Goal: Task Accomplishment & Management: Use online tool/utility

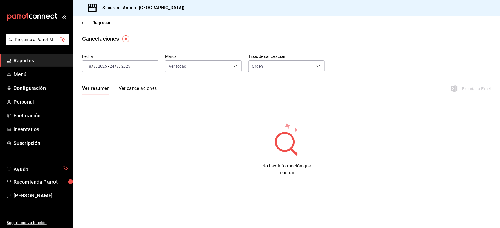
click at [24, 59] on span "Reportes" at bounding box center [40, 61] width 55 height 8
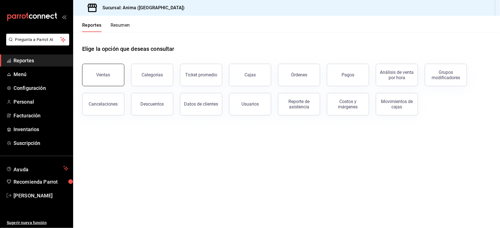
click at [106, 73] on div "Ventas" at bounding box center [103, 74] width 14 height 5
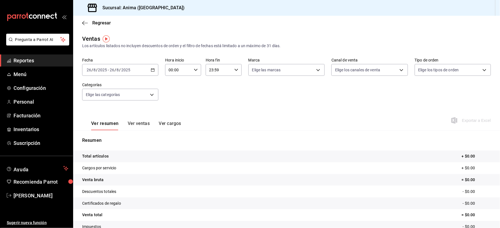
click at [117, 70] on input "8" at bounding box center [117, 70] width 3 height 4
click at [205, 104] on div "Fecha [DATE] [DATE] - [DATE] [DATE] [DATE] [DATE] Semana actual Mes actual Rang…" at bounding box center [286, 82] width 409 height 49
click at [122, 66] on div "[DATE] [DATE] - [DATE] [DATE]" at bounding box center [120, 70] width 76 height 12
click at [112, 137] on span "Rango de fechas" at bounding box center [109, 138] width 44 height 6
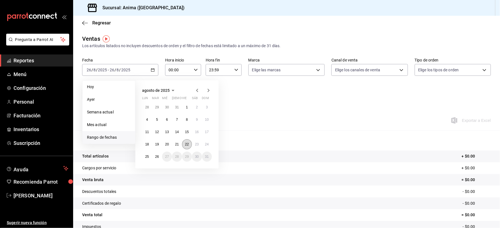
click at [187, 144] on abbr "22" at bounding box center [187, 145] width 4 height 4
click at [206, 144] on abbr "24" at bounding box center [207, 145] width 4 height 4
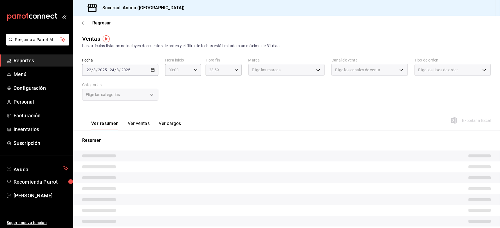
click at [239, 110] on div "Ver resumen Ver ventas Ver cargos Exportar a Excel" at bounding box center [286, 118] width 427 height 23
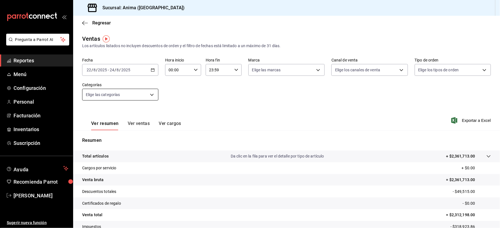
click at [119, 96] on body "Pregunta a Parrot AI Reportes Menú Configuración Personal Facturación Inventari…" at bounding box center [250, 114] width 500 height 228
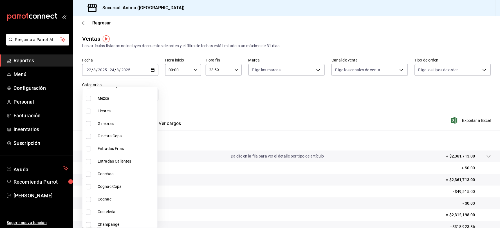
scroll to position [384, 0]
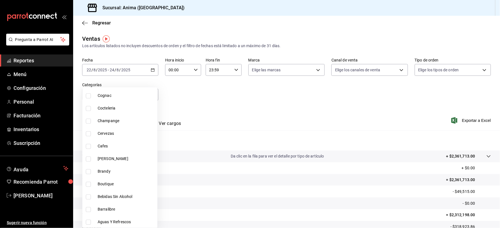
click at [107, 179] on li "Boutique" at bounding box center [119, 184] width 75 height 13
type input "b5a07673-7ca3-4639-90cd-545fde2bcee8"
checkbox input "true"
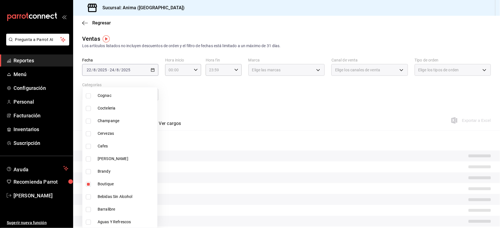
scroll to position [353, 0]
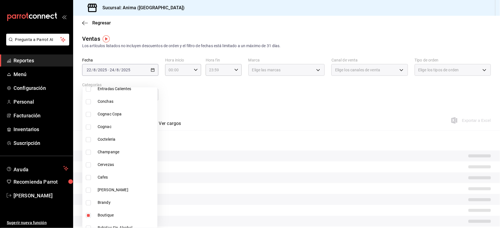
click at [222, 145] on div at bounding box center [250, 114] width 500 height 228
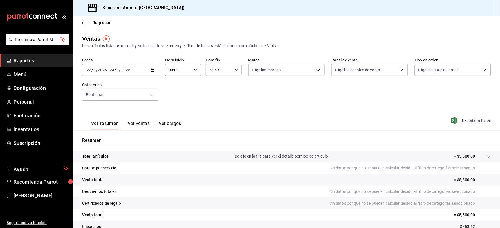
click at [479, 121] on span "Exportar a Excel" at bounding box center [471, 120] width 39 height 7
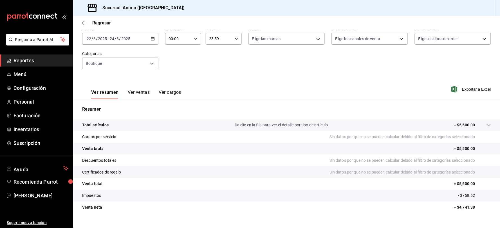
click at [103, 42] on div "[DATE] [DATE] - [DATE] [DATE]" at bounding box center [120, 39] width 76 height 12
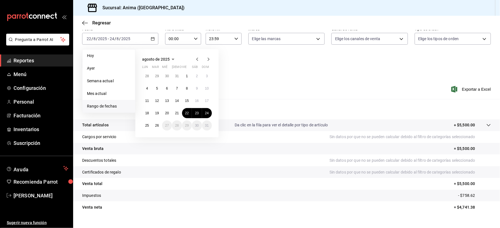
click at [307, 97] on div "Ver resumen Ver ventas Ver cargos Exportar a Excel" at bounding box center [286, 87] width 427 height 23
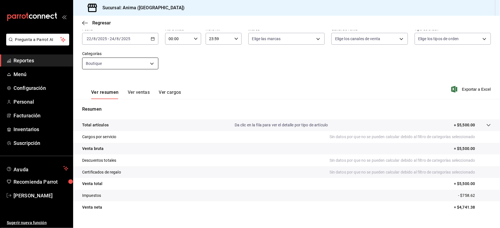
click at [108, 62] on body "Pregunta a Parrot AI Reportes Menú Configuración Personal Facturación Inventari…" at bounding box center [250, 114] width 500 height 228
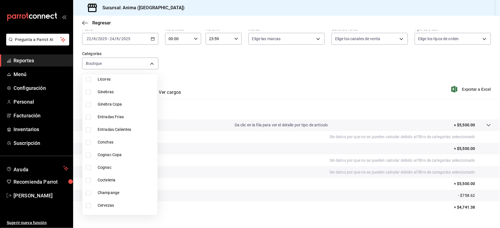
scroll to position [375, 0]
click at [105, 179] on span "Boutique" at bounding box center [126, 181] width 57 height 6
checkbox input "false"
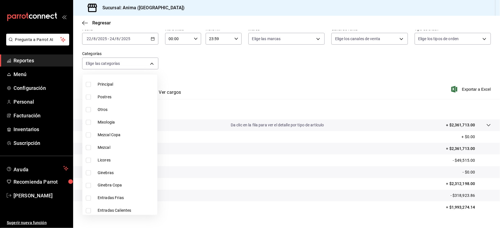
scroll to position [187, 0]
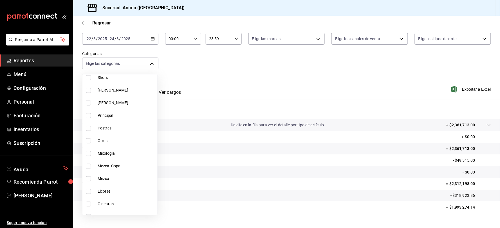
click at [114, 137] on li "Otros" at bounding box center [119, 141] width 75 height 13
type input "69b2a6c0-c1f9-4d6c-9c50-1fb844d8a9fa"
checkbox input "true"
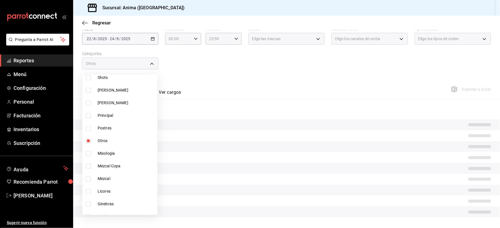
click at [241, 76] on div at bounding box center [250, 114] width 500 height 228
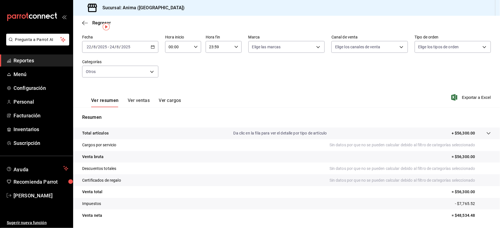
scroll to position [41, 0]
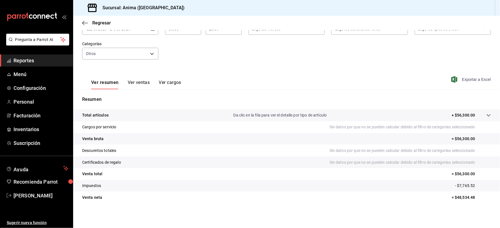
click at [469, 80] on span "Exportar a Excel" at bounding box center [471, 79] width 39 height 7
